Goal: Task Accomplishment & Management: Manage account settings

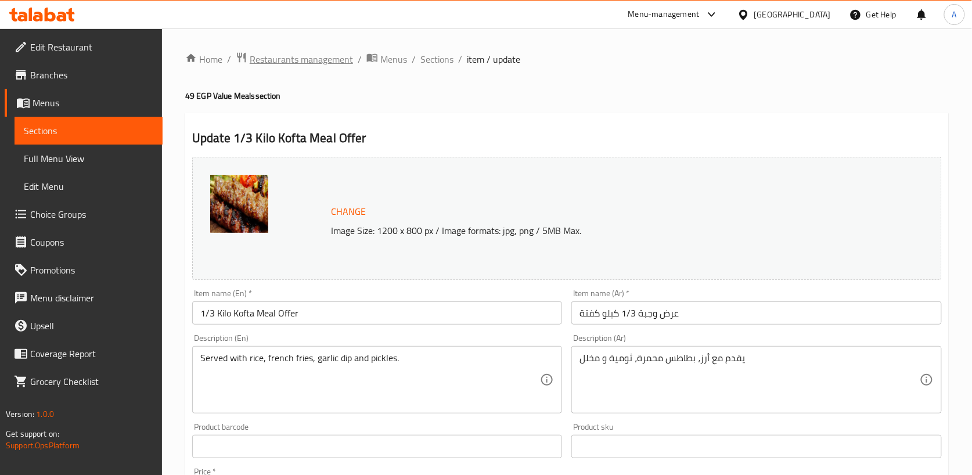
click at [286, 59] on span "Restaurants management" at bounding box center [301, 59] width 103 height 14
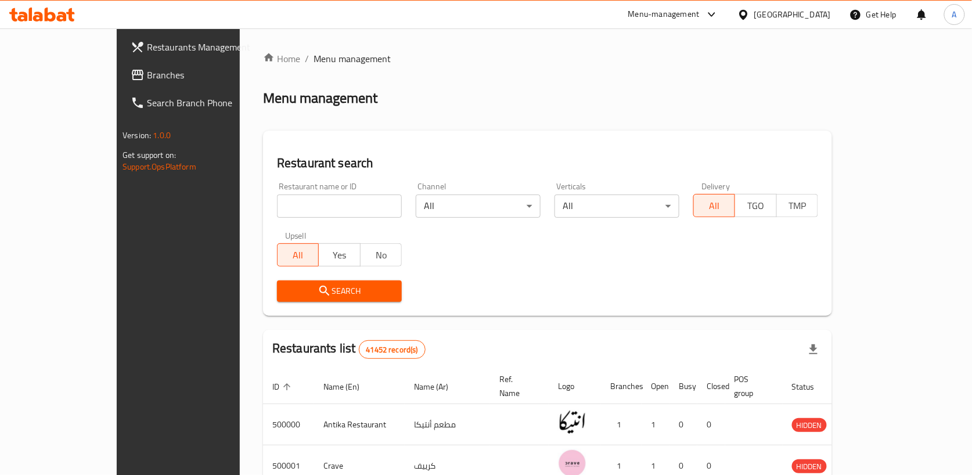
click at [147, 45] on span "Restaurants Management" at bounding box center [208, 47] width 123 height 14
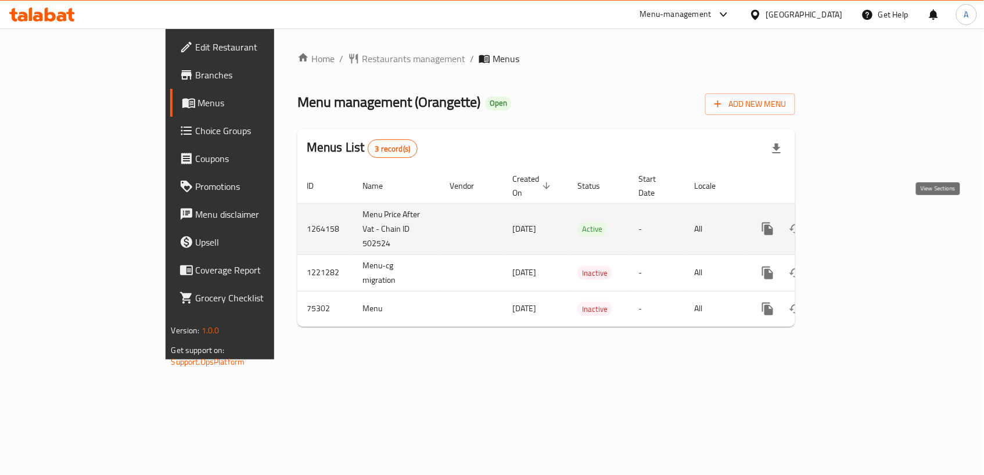
click at [865, 216] on link "enhanced table" at bounding box center [851, 229] width 28 height 28
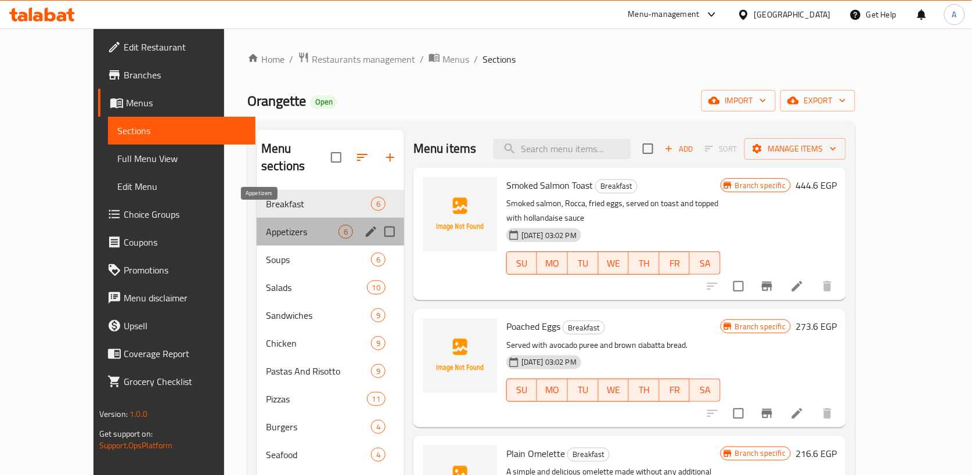
click at [303, 225] on span "Appetizers" at bounding box center [302, 232] width 73 height 14
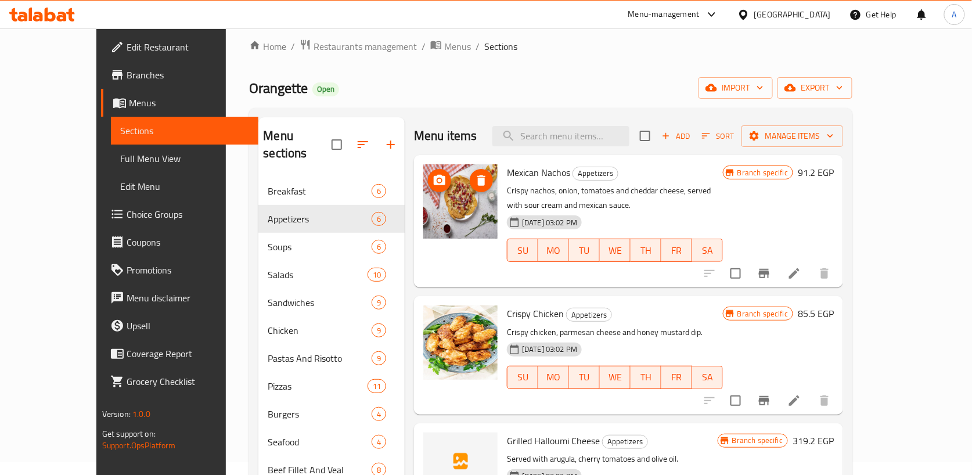
scroll to position [8, 0]
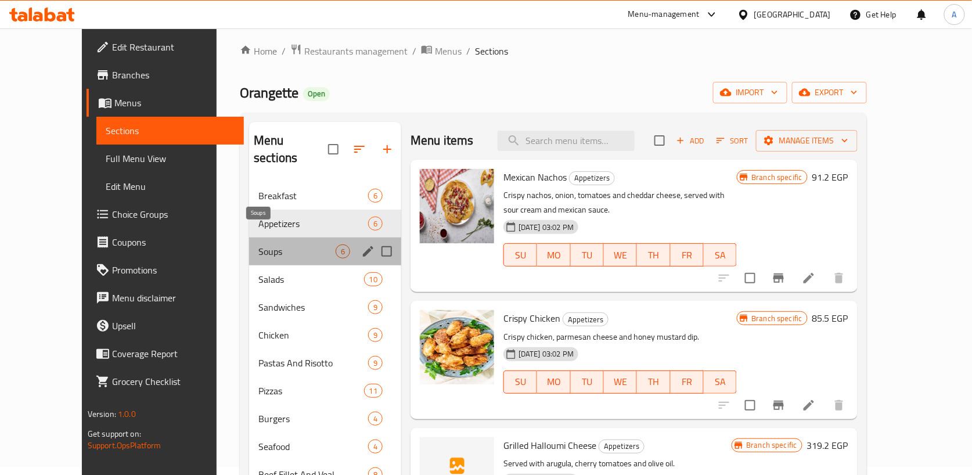
click at [275, 244] on span "Soups" at bounding box center [296, 251] width 77 height 14
